Goal: Task Accomplishment & Management: Use online tool/utility

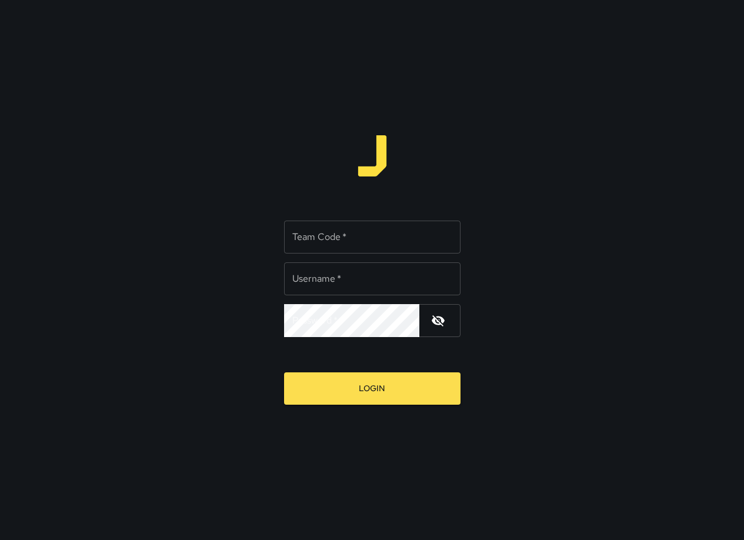
type input "******"
click at [355, 226] on input "Team Code   *" at bounding box center [372, 236] width 176 height 33
type input "*****"
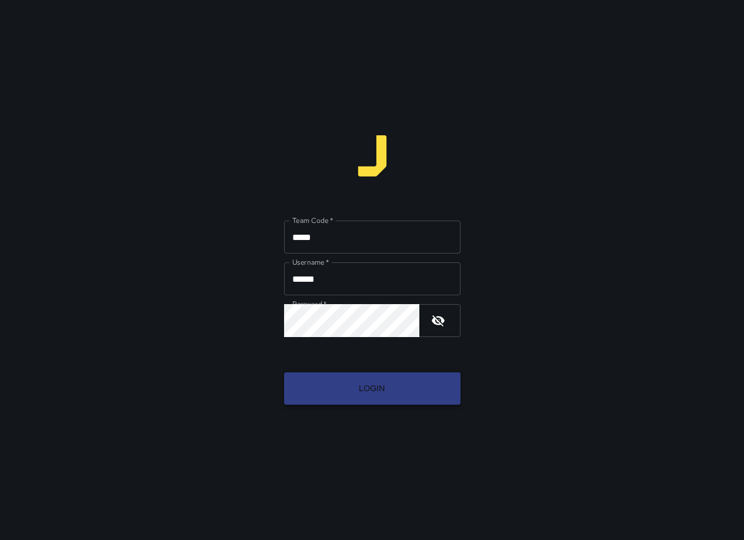
click at [406, 397] on button "Login" at bounding box center [372, 388] width 176 height 32
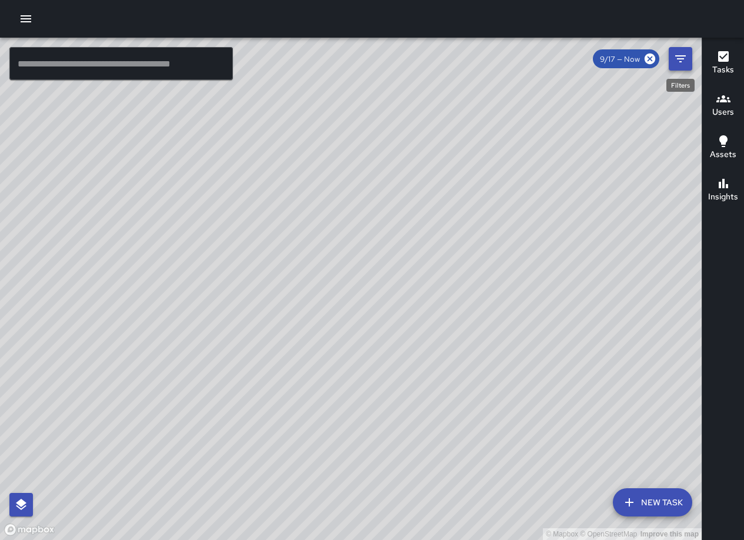
click at [680, 63] on icon "Filters" at bounding box center [680, 59] width 14 height 14
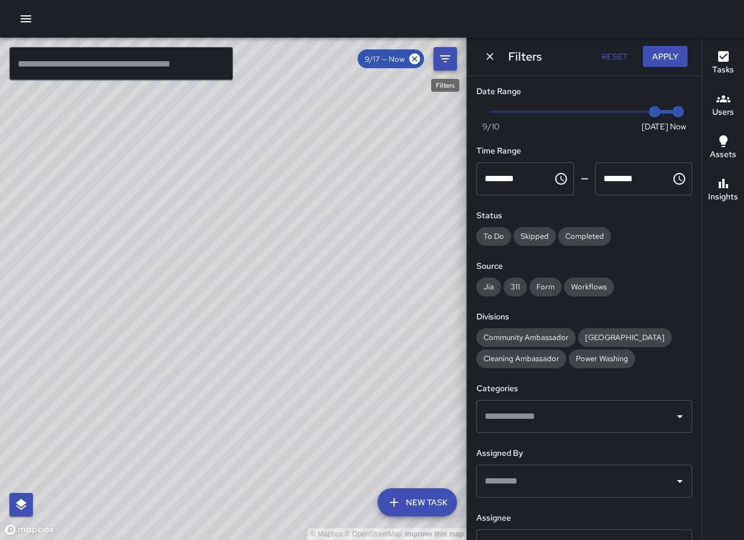
click at [448, 62] on icon "Filters" at bounding box center [445, 59] width 14 height 14
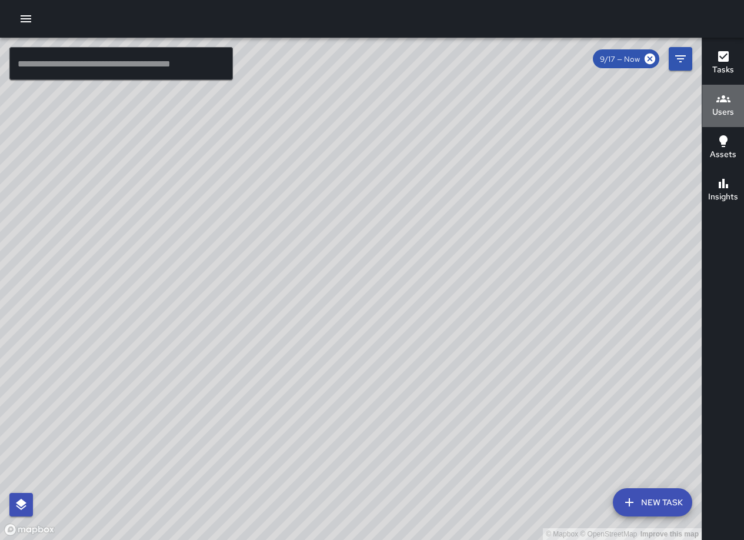
click at [720, 97] on icon "button" at bounding box center [723, 99] width 14 height 14
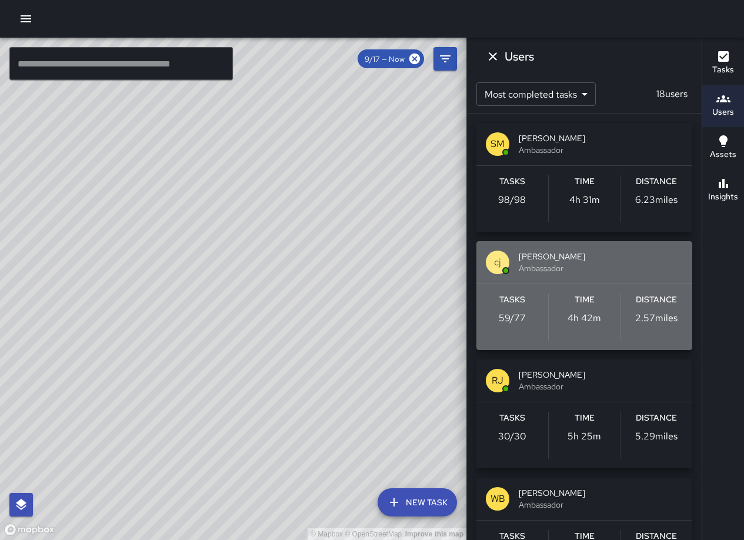
click at [566, 260] on span "[PERSON_NAME]" at bounding box center [601, 256] width 164 height 12
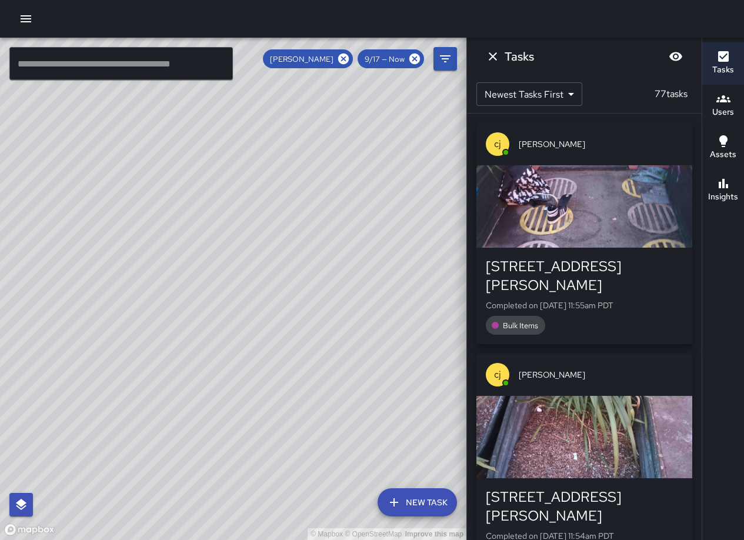
click at [379, 241] on div "© Mapbox © OpenStreetMap Improve this map" at bounding box center [233, 289] width 466 height 502
click at [340, 55] on icon at bounding box center [343, 59] width 11 height 11
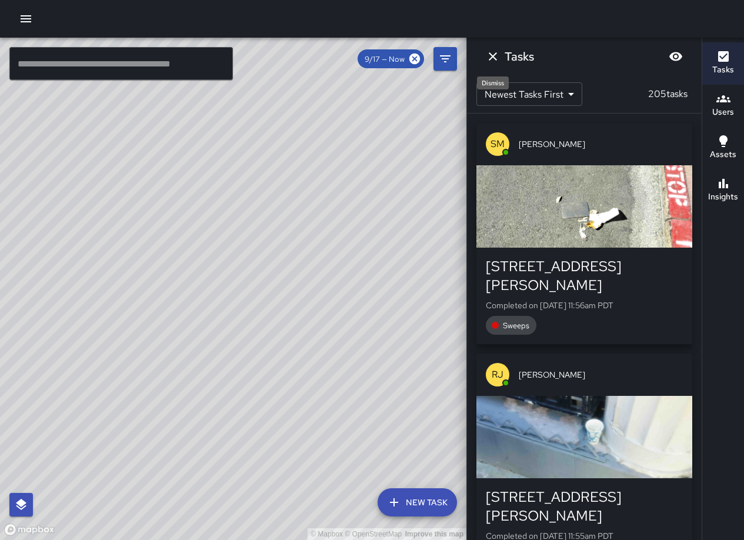
click at [494, 59] on icon "Dismiss" at bounding box center [493, 56] width 14 height 14
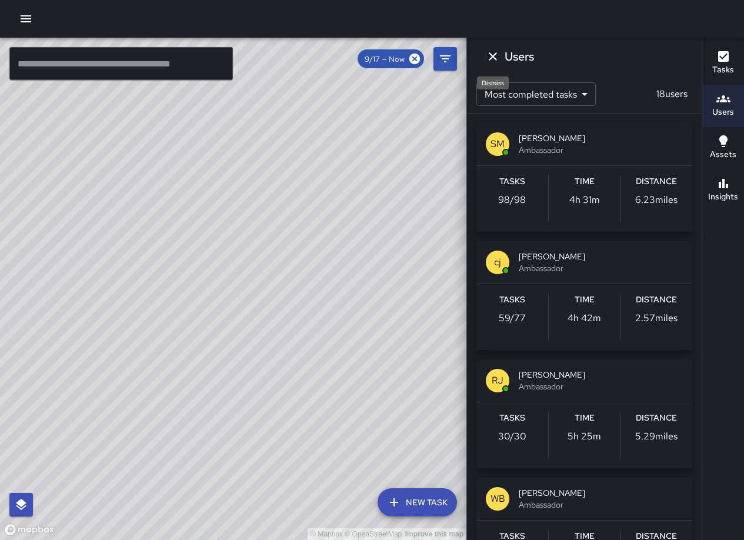
click at [494, 57] on icon "Dismiss" at bounding box center [493, 56] width 8 height 8
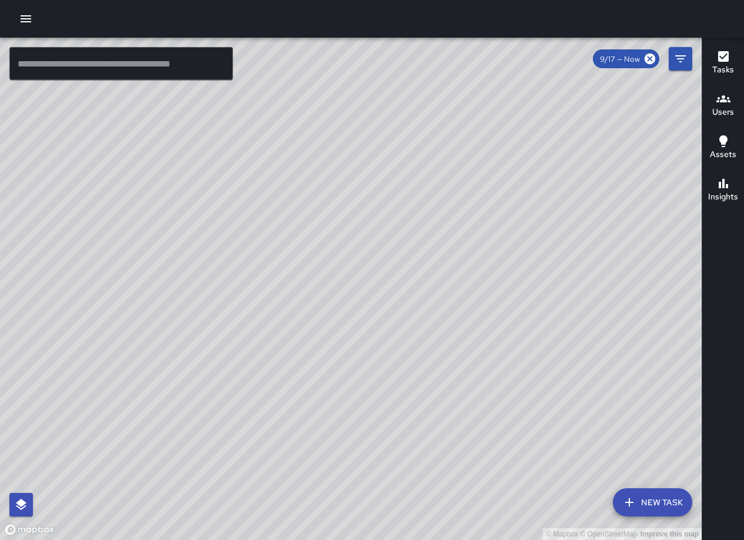
drag, startPoint x: 555, startPoint y: 130, endPoint x: 564, endPoint y: 232, distance: 102.1
click at [564, 232] on div "© Mapbox © OpenStreetMap Improve this map" at bounding box center [350, 289] width 701 height 502
